Goal: Task Accomplishment & Management: Manage account settings

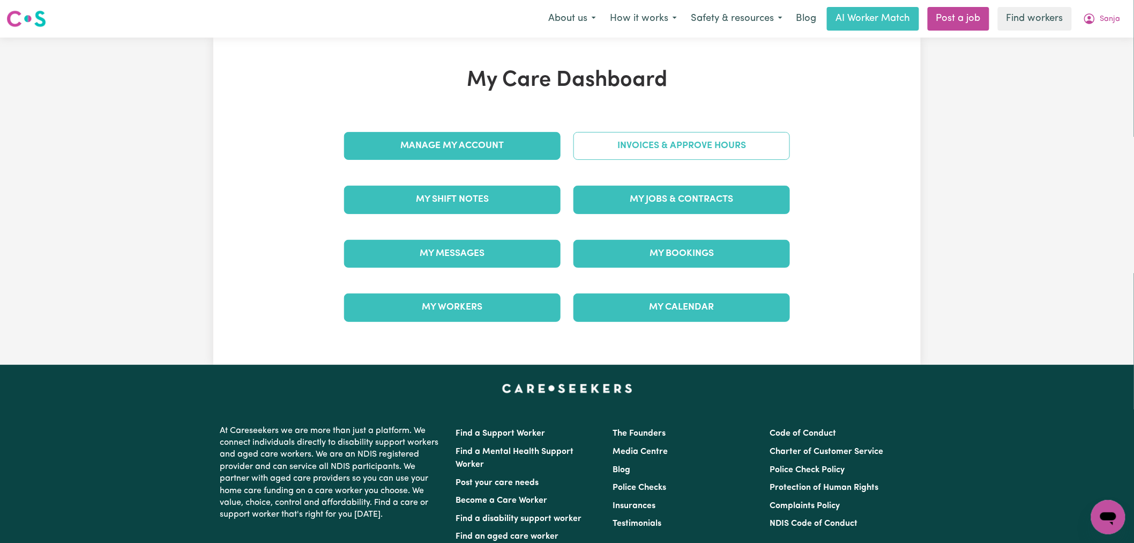
click at [671, 146] on link "Invoices & Approve Hours" at bounding box center [682, 146] width 217 height 28
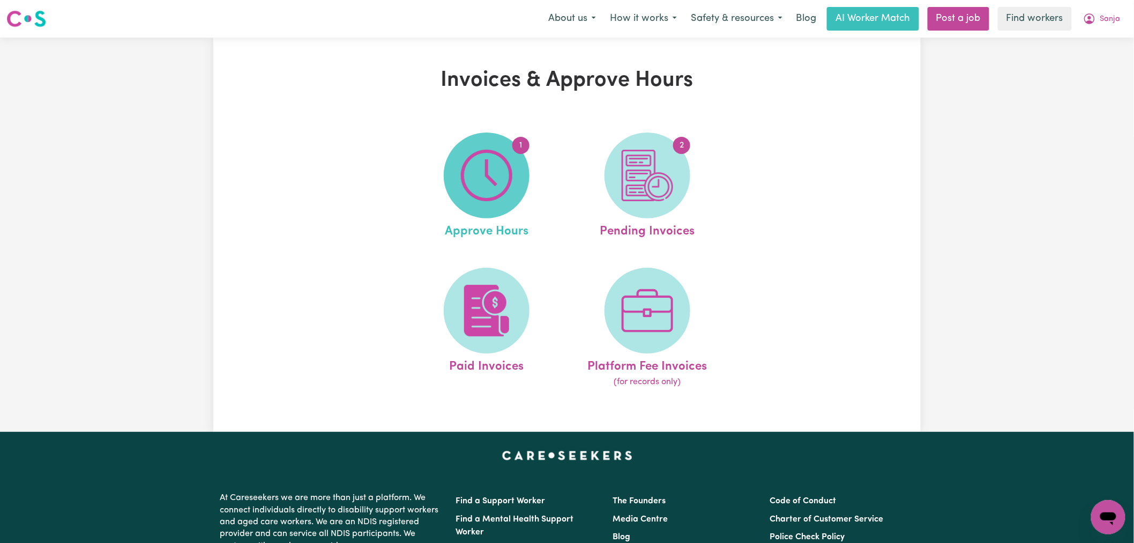
click at [478, 194] on img at bounding box center [486, 175] width 51 height 51
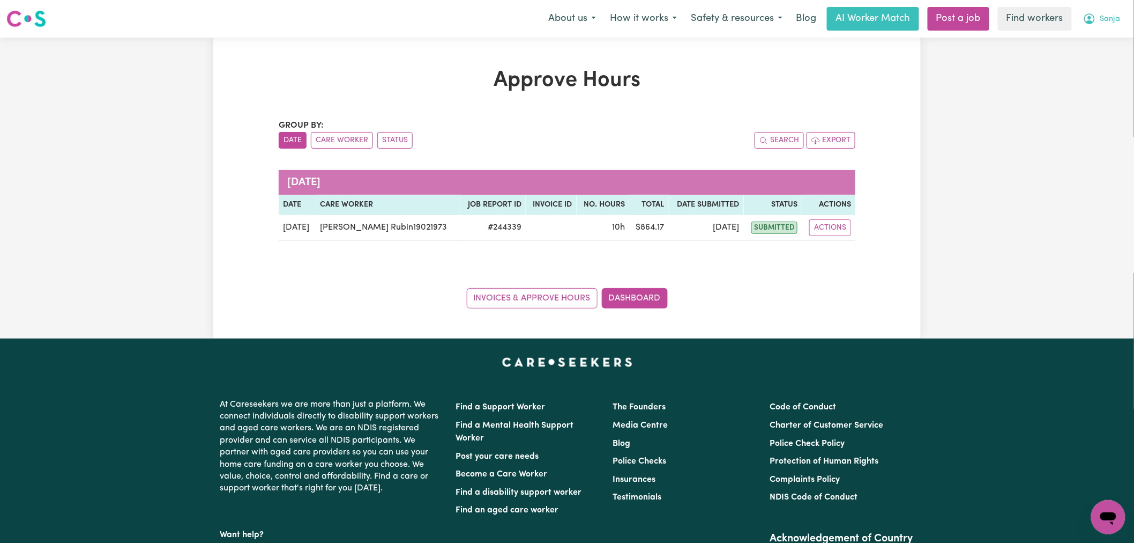
click at [1105, 17] on span "Sanja" at bounding box center [1111, 19] width 20 height 12
click at [1103, 36] on link "My Dashboard" at bounding box center [1085, 42] width 85 height 20
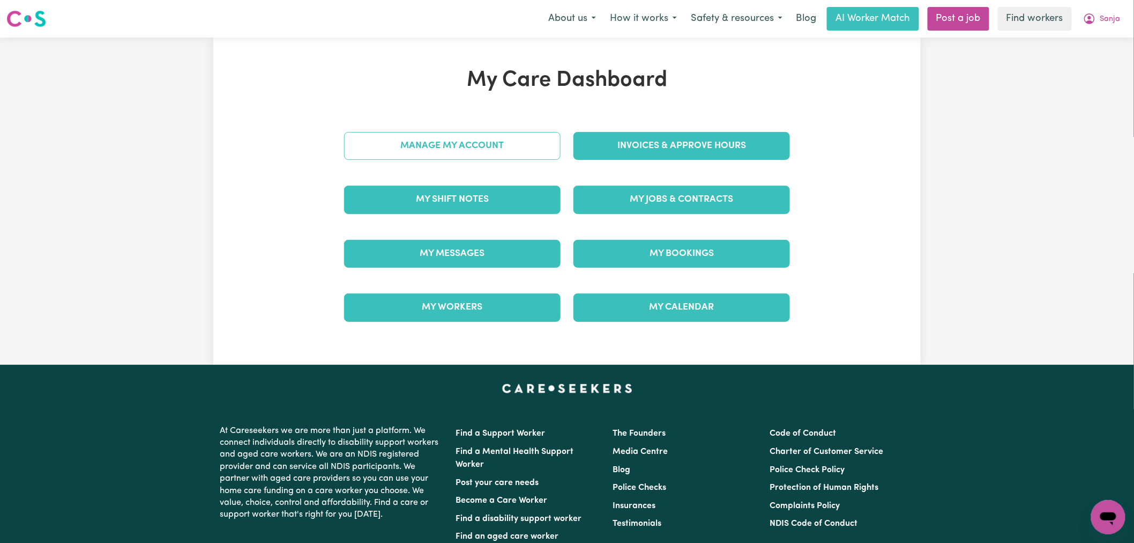
click at [452, 147] on link "Manage My Account" at bounding box center [452, 146] width 217 height 28
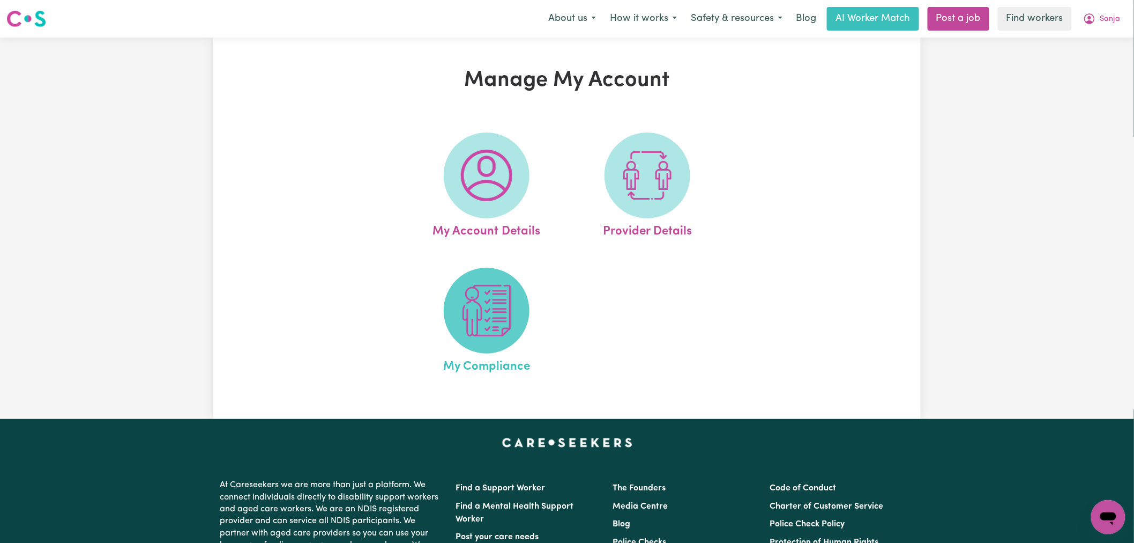
click at [500, 311] on img at bounding box center [486, 310] width 51 height 51
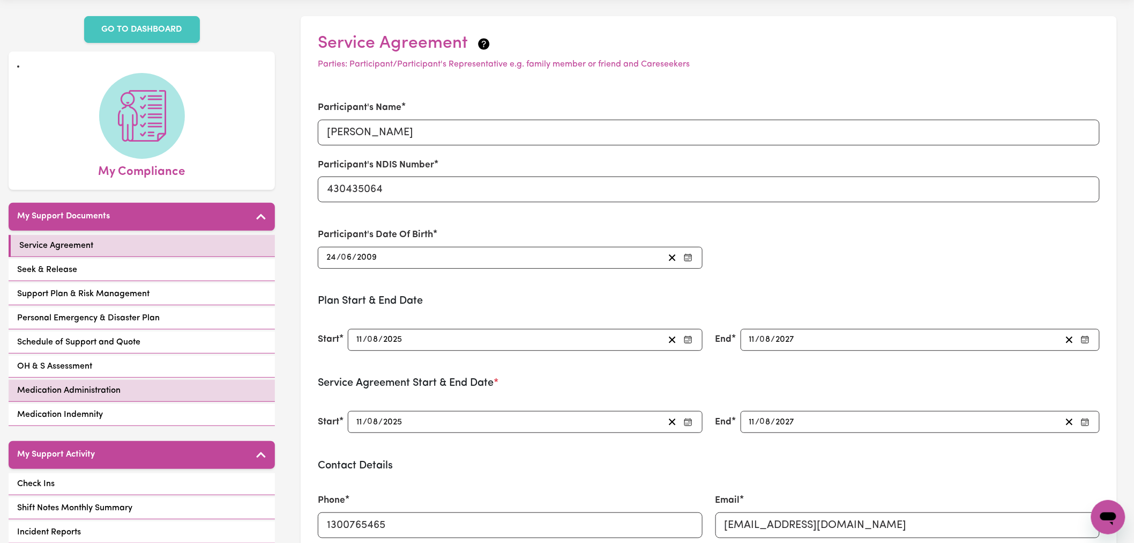
scroll to position [60, 0]
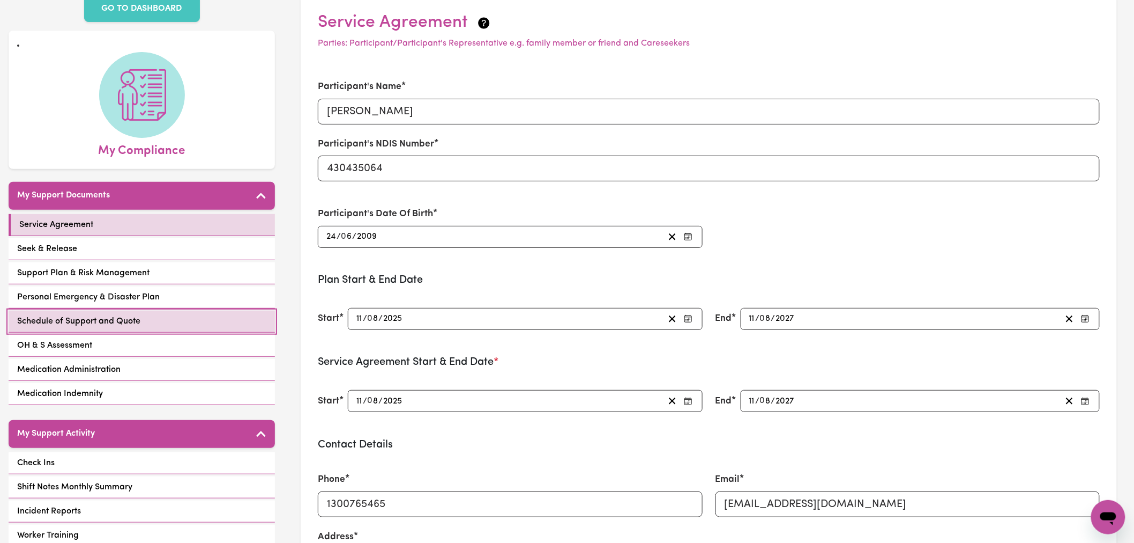
click at [179, 310] on link "Schedule of Support and Quote" at bounding box center [142, 321] width 266 height 22
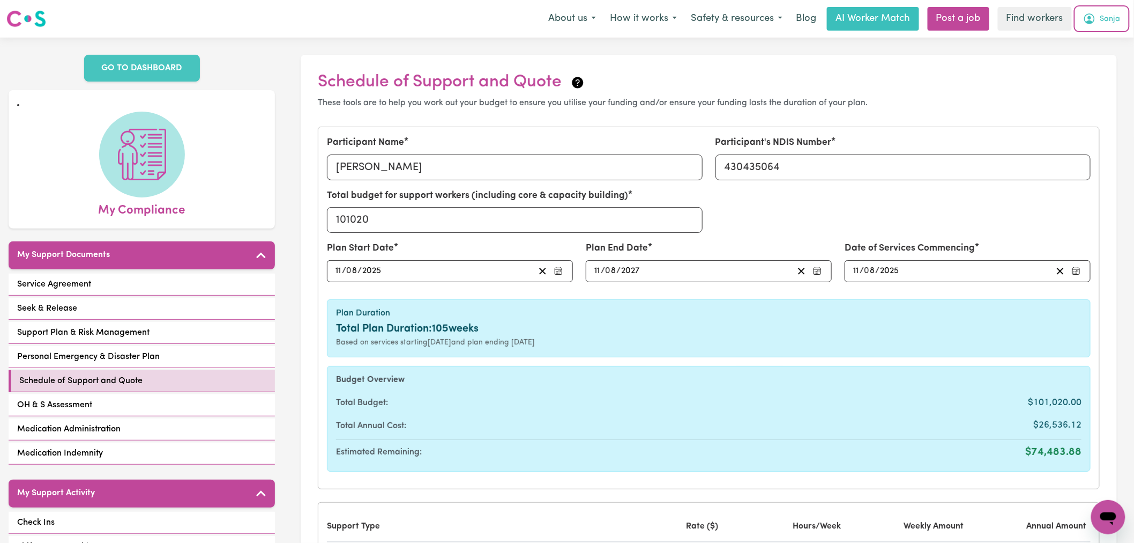
click at [1105, 14] on span "Sanja" at bounding box center [1111, 19] width 20 height 12
click at [1098, 61] on link "Logout" at bounding box center [1085, 61] width 85 height 20
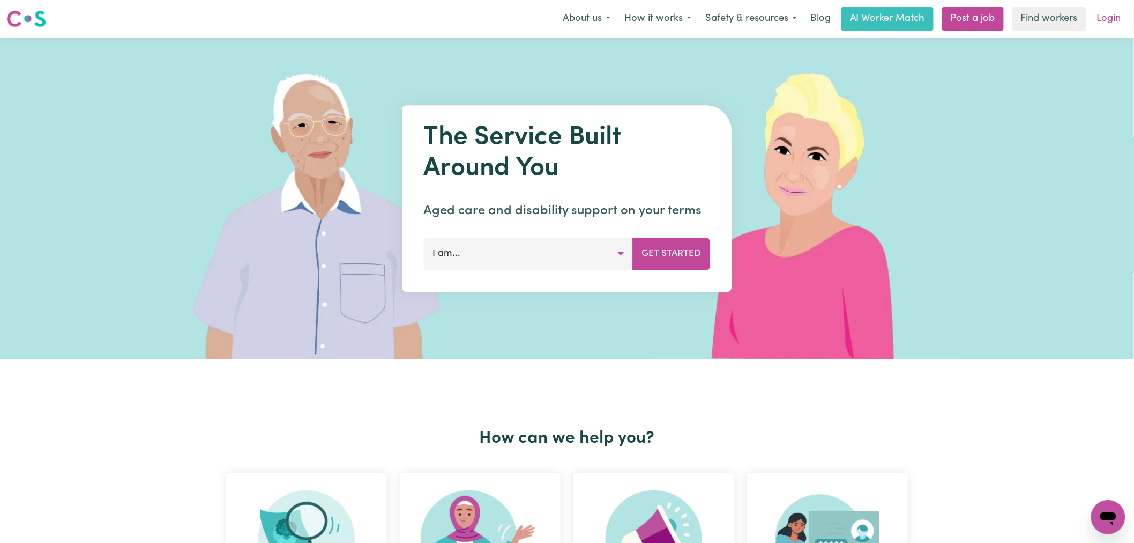
click at [1118, 18] on link "Login" at bounding box center [1109, 19] width 37 height 24
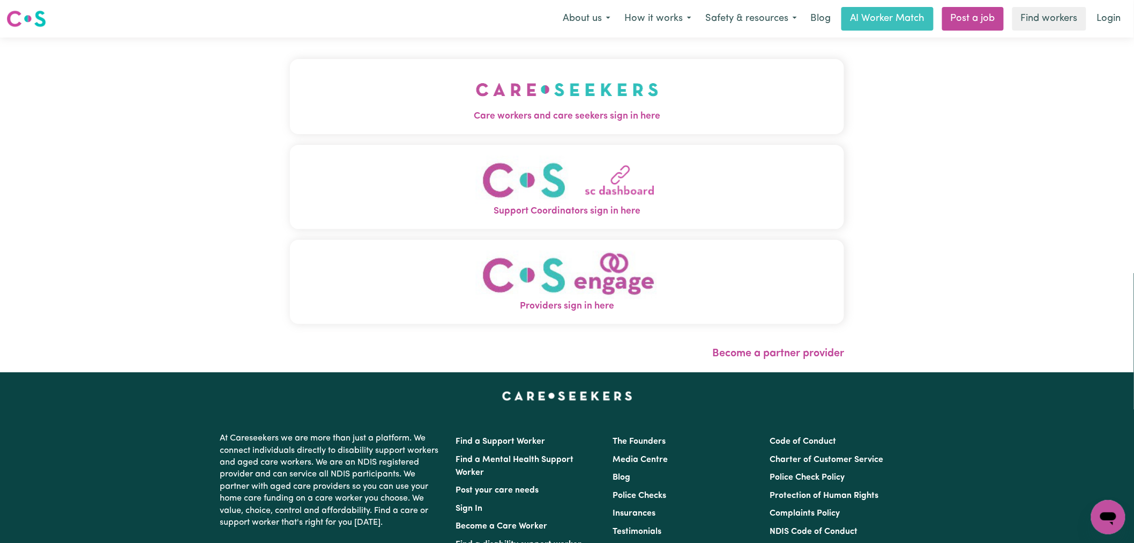
click at [538, 99] on img "Care workers and care seekers sign in here" at bounding box center [567, 90] width 183 height 40
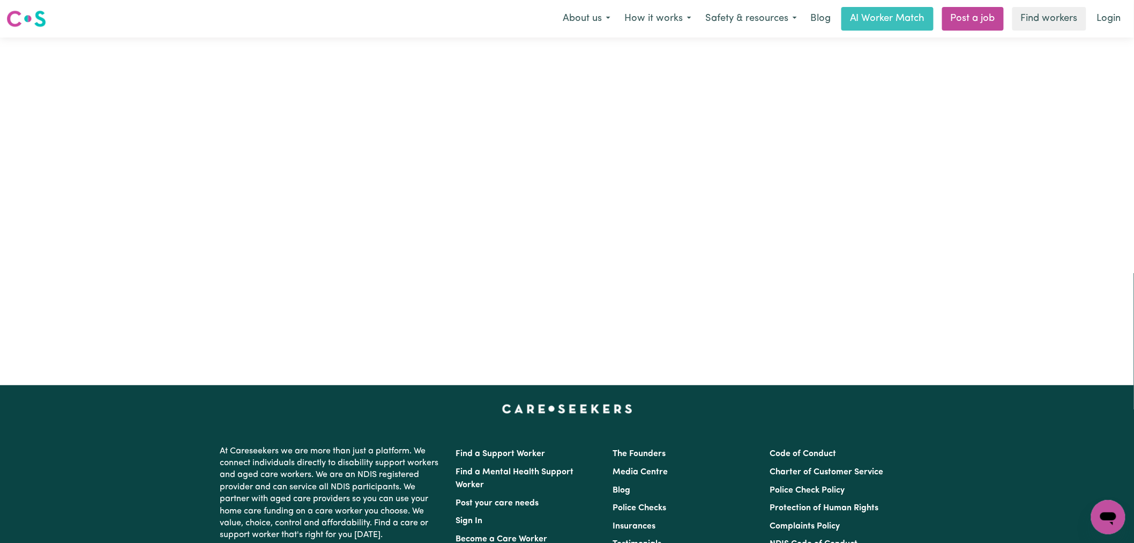
type input "[PERSON_NAME][EMAIL_ADDRESS][DOMAIN_NAME]"
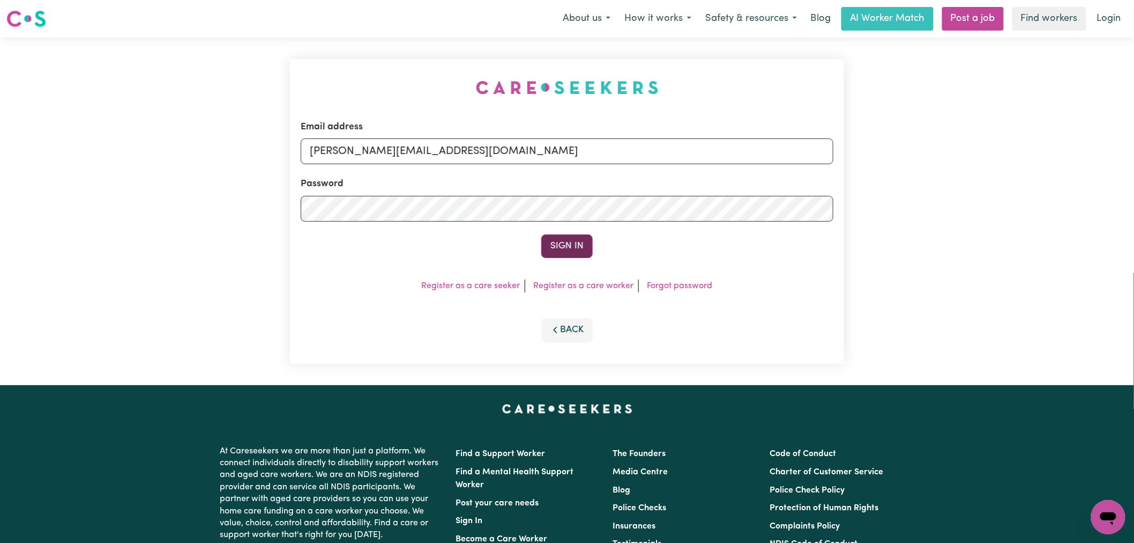
click at [574, 247] on button "Sign In" at bounding box center [566, 246] width 51 height 24
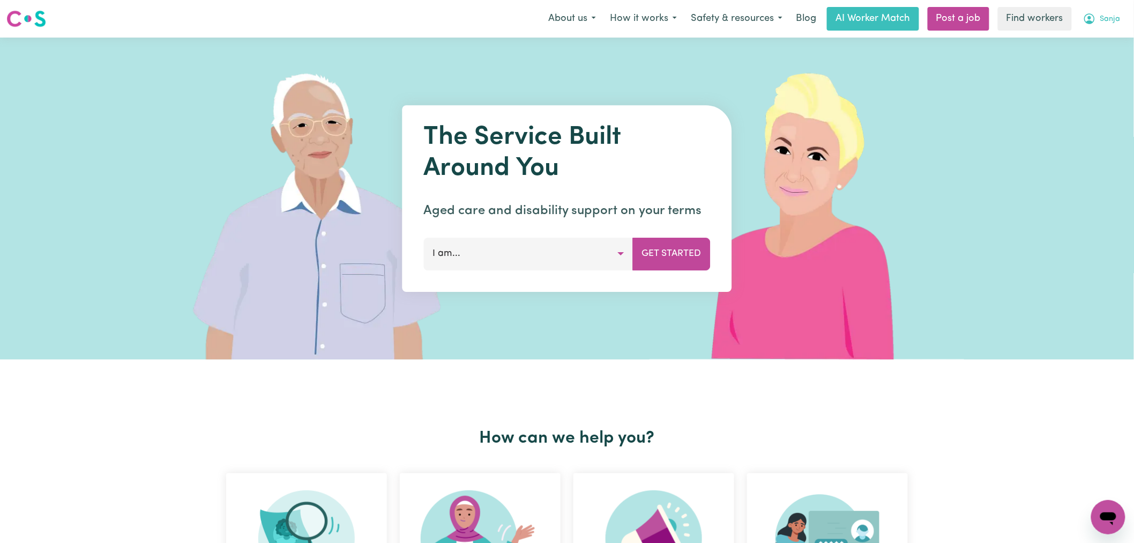
click at [1118, 20] on span "Sanja" at bounding box center [1111, 19] width 20 height 12
click at [1098, 62] on link "Logout" at bounding box center [1085, 61] width 85 height 20
click at [1110, 16] on link "Login" at bounding box center [1109, 19] width 37 height 24
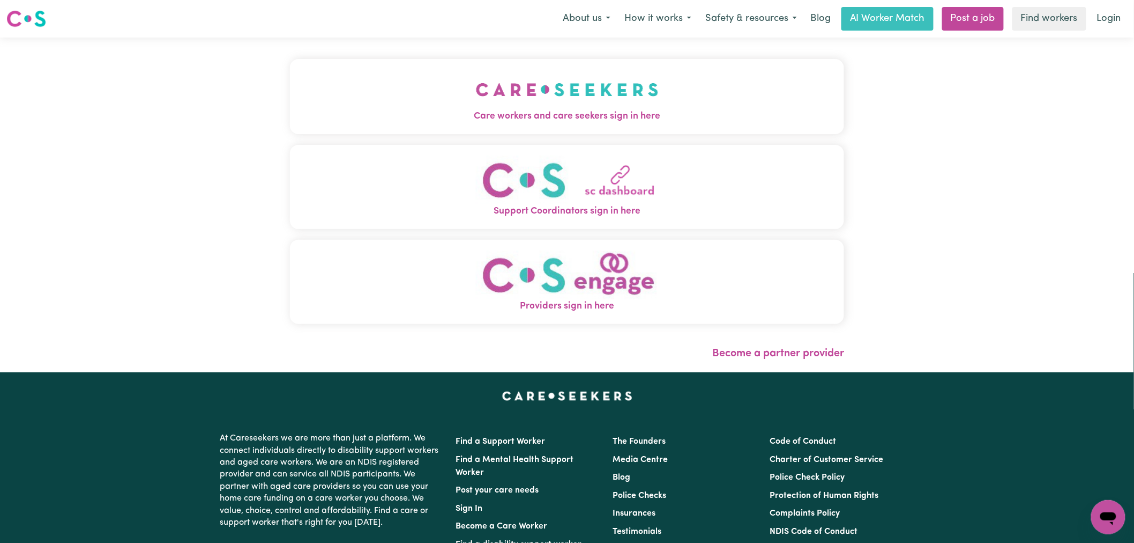
click at [342, 113] on span "Care workers and care seekers sign in here" at bounding box center [567, 116] width 554 height 14
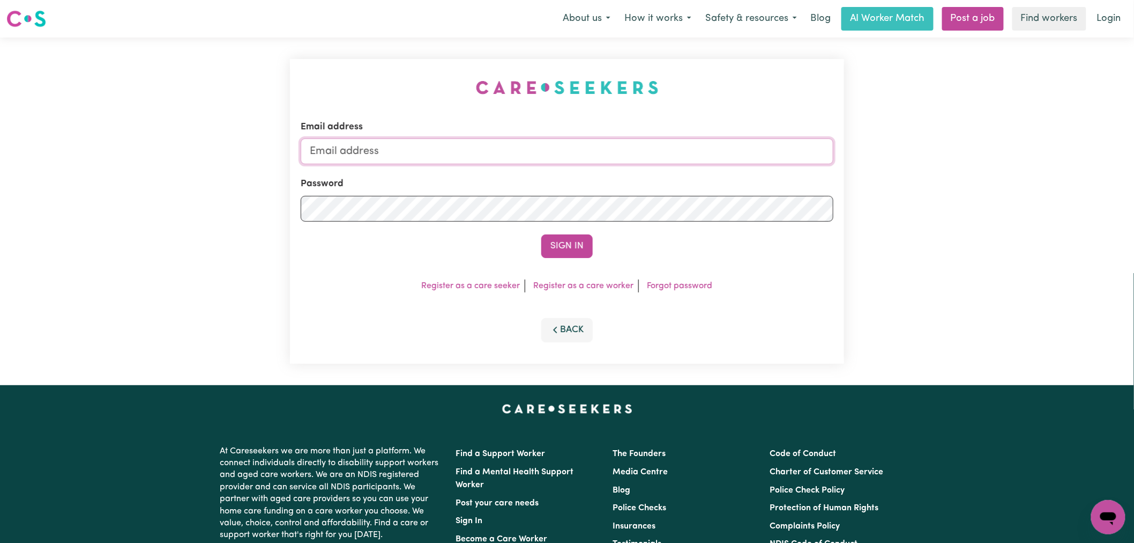
type input "[PERSON_NAME][EMAIL_ADDRESS][DOMAIN_NAME]"
click at [574, 259] on div "Email address lindsay@careseekers.com.au Password Sign In Register as a care se…" at bounding box center [567, 211] width 554 height 305
click at [567, 252] on button "Sign In" at bounding box center [566, 246] width 51 height 24
